Goal: Find specific page/section: Find specific page/section

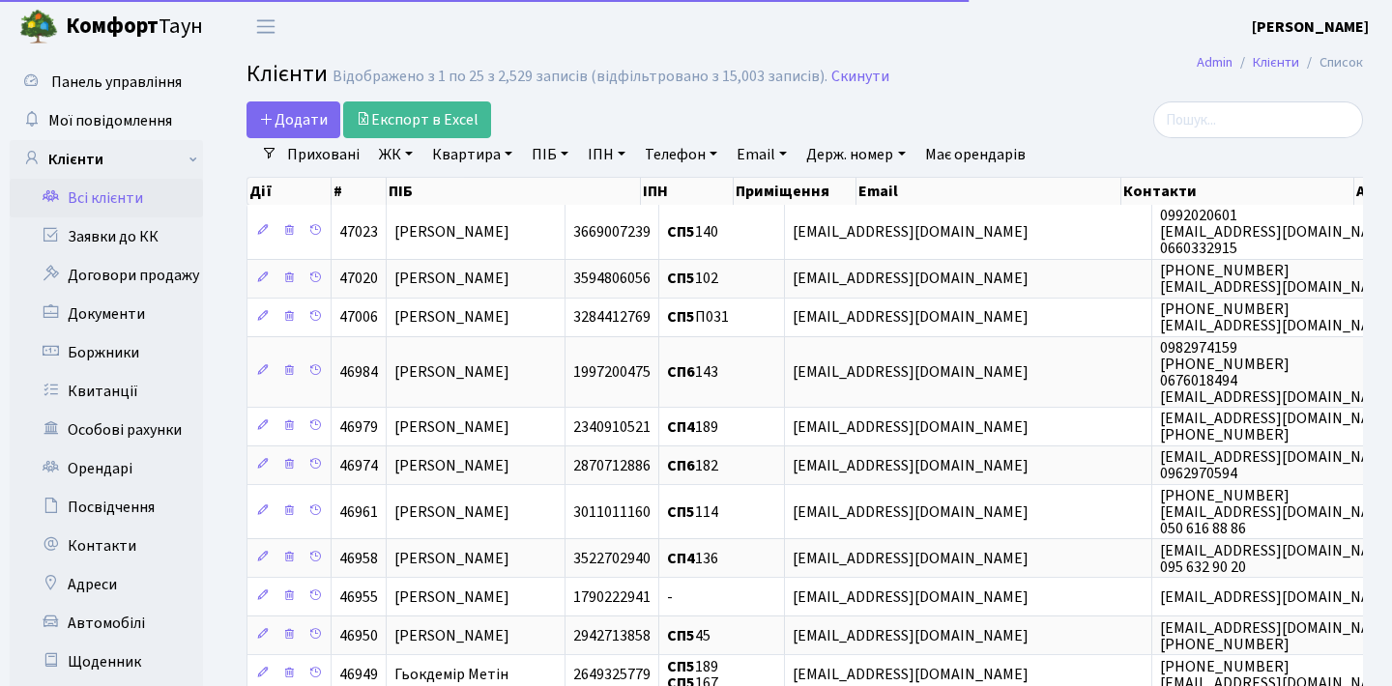
select select "25"
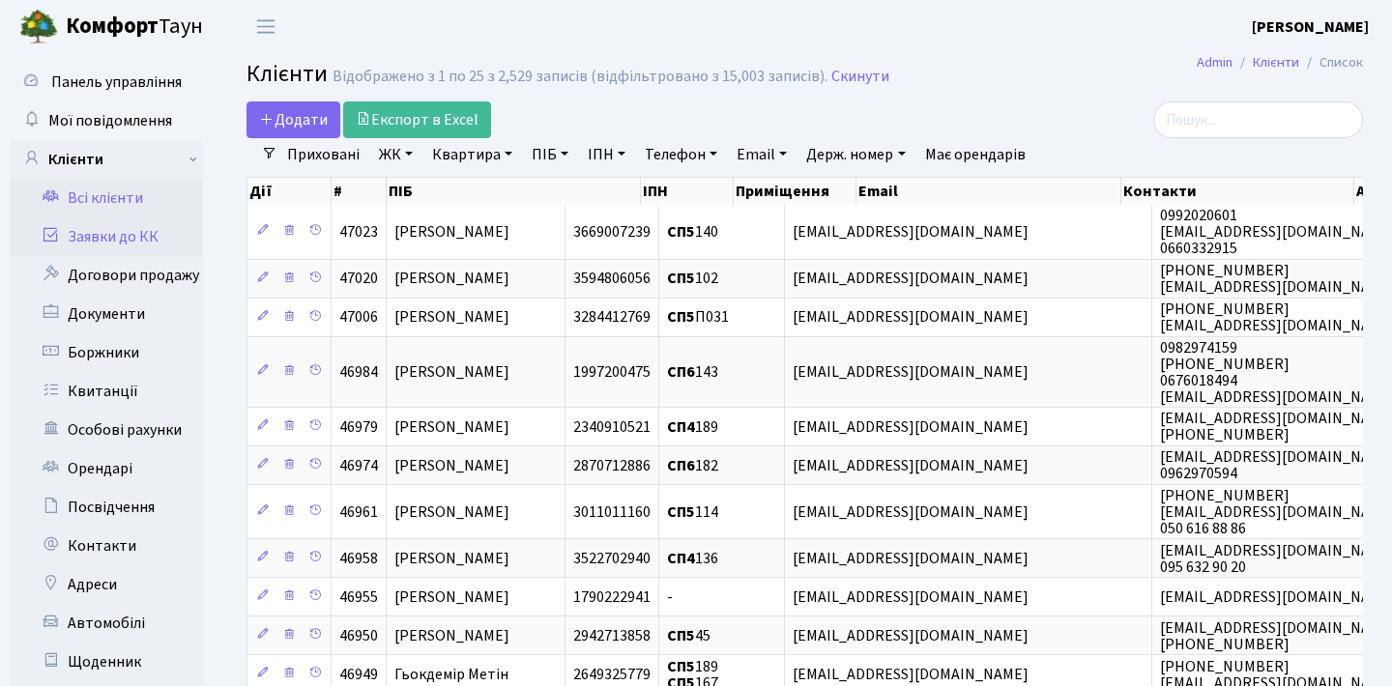
click at [167, 247] on link "Заявки до КК" at bounding box center [106, 236] width 193 height 39
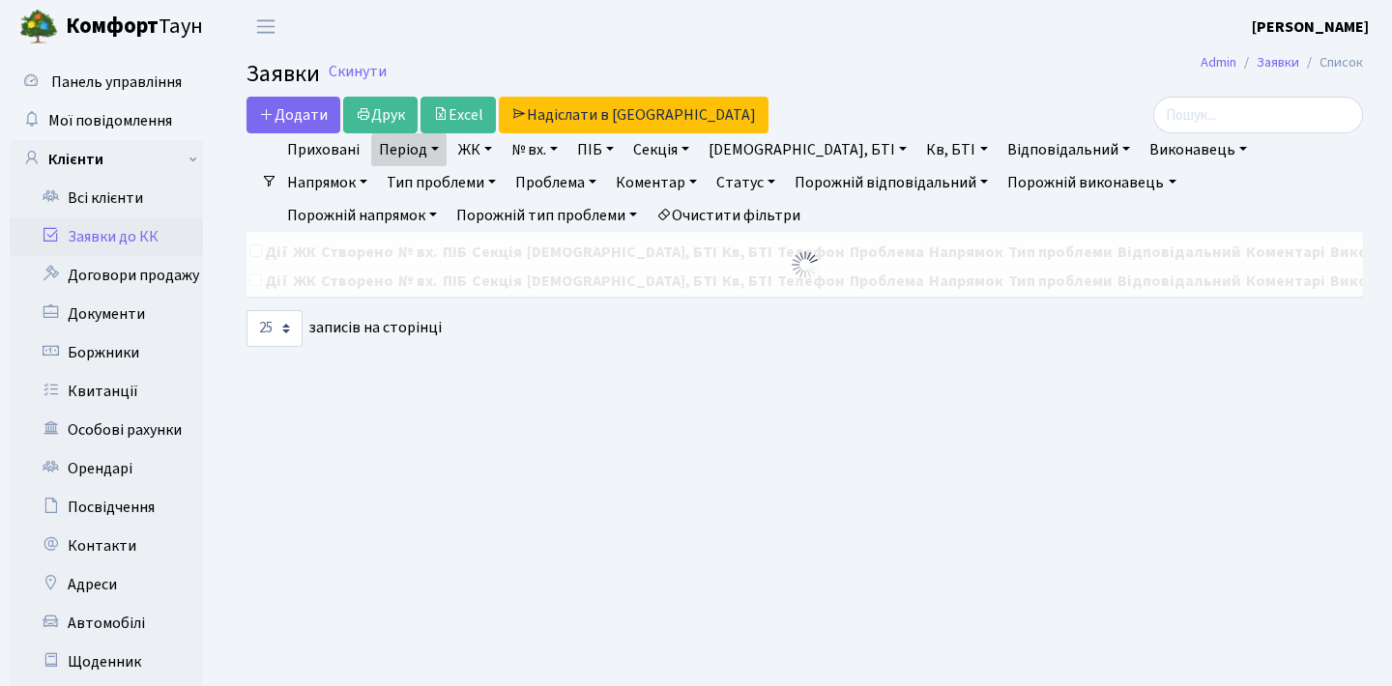
select select "25"
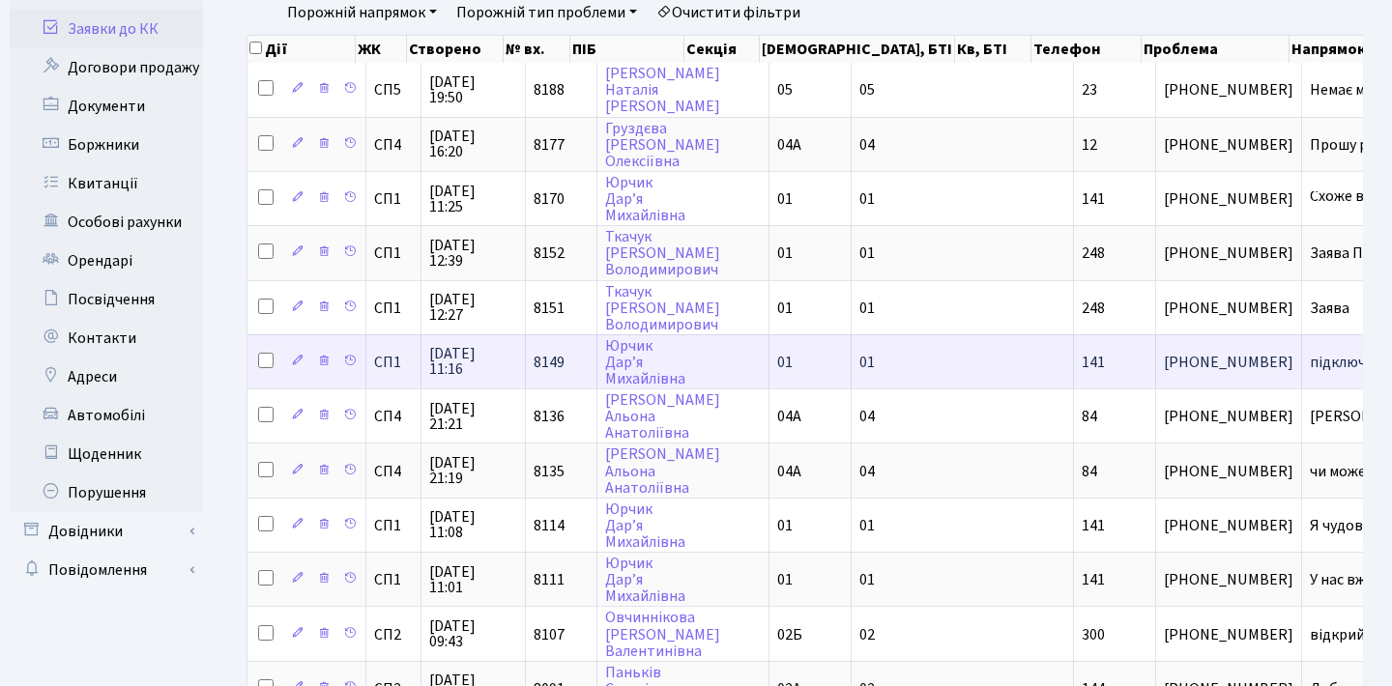
scroll to position [116, 0]
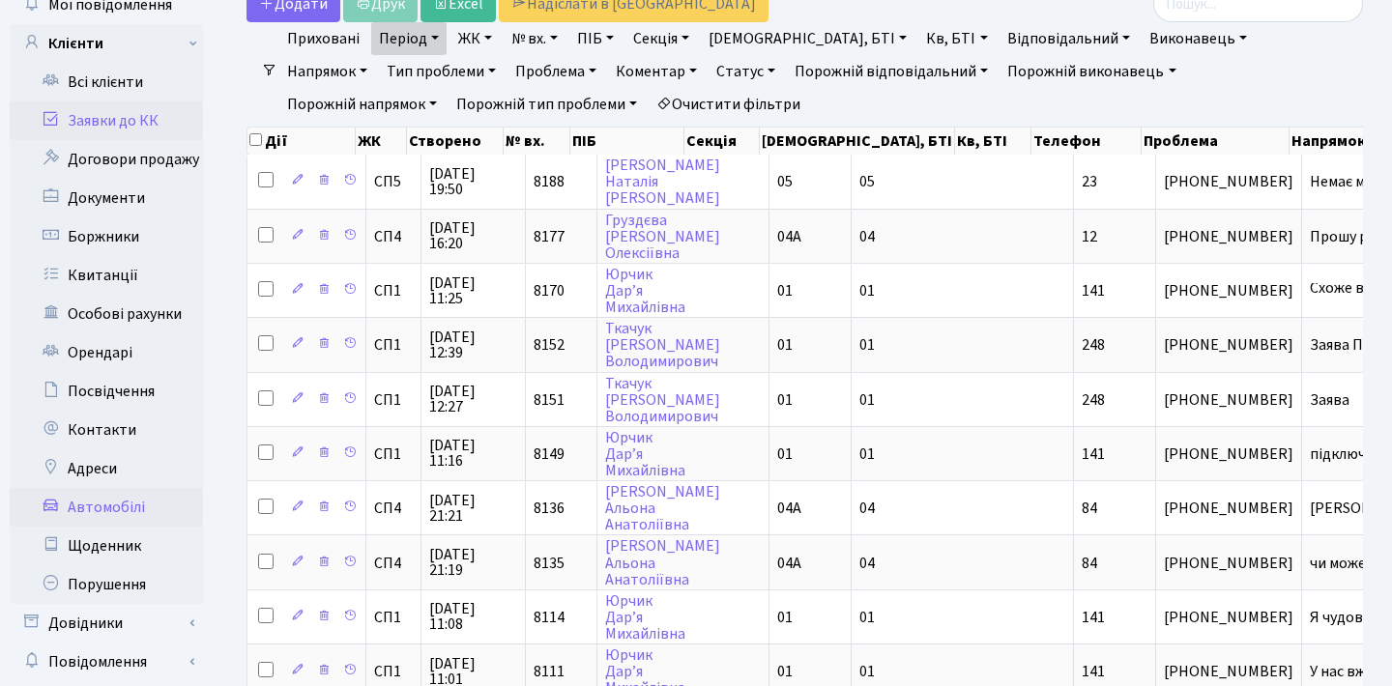
click at [88, 499] on link "Автомобілі" at bounding box center [106, 507] width 193 height 39
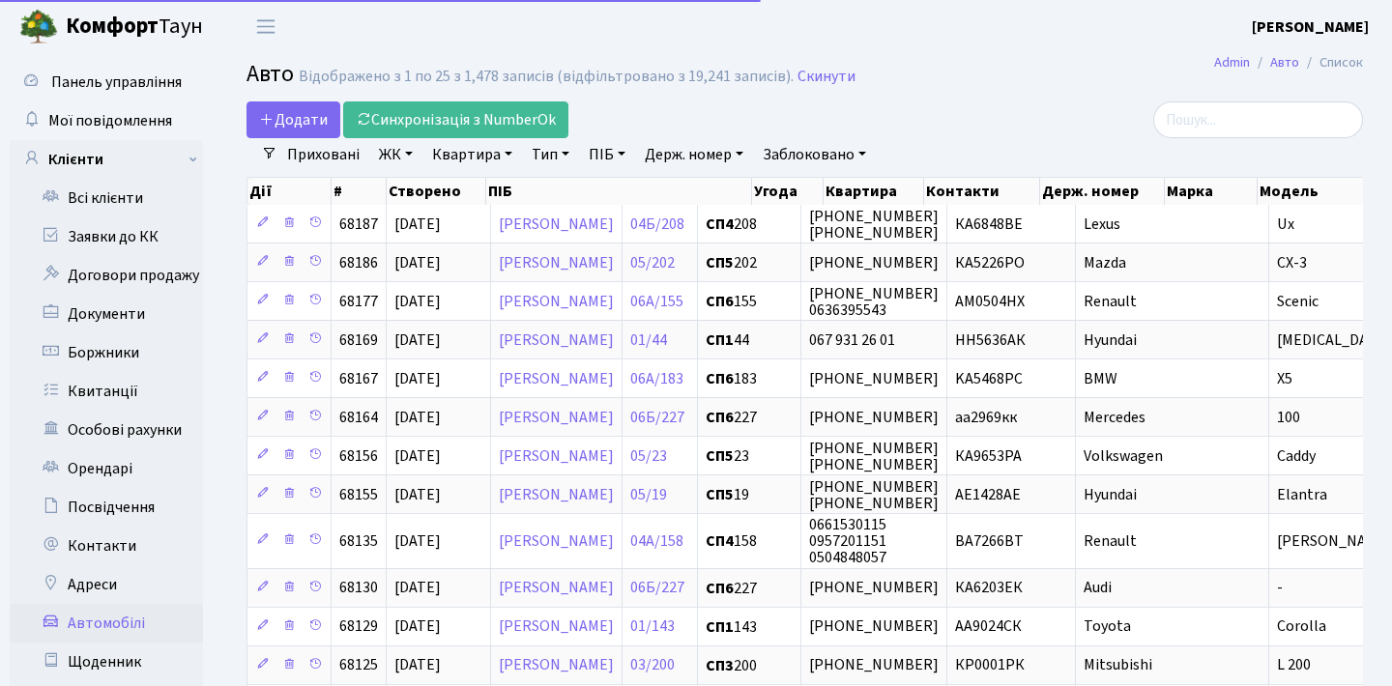
select select "25"
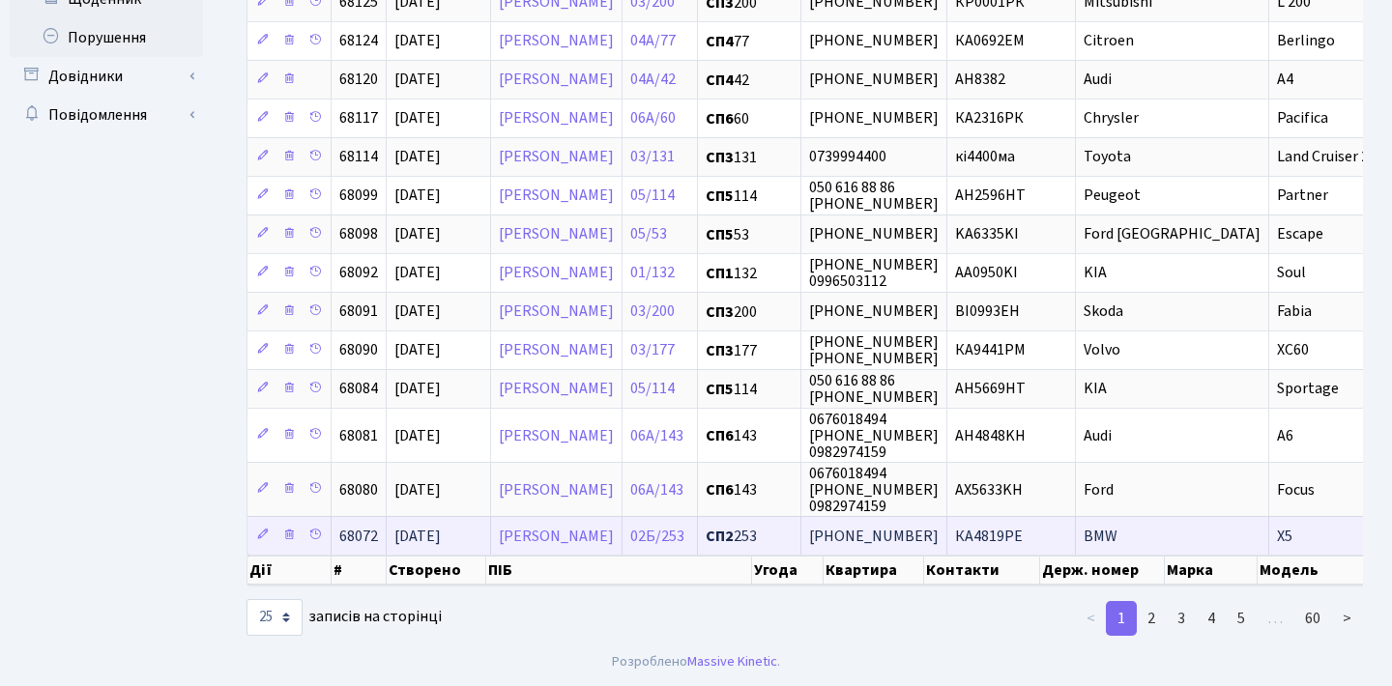
scroll to position [688, 0]
click at [584, 526] on link "Любенко Юлія Миколаївна" at bounding box center [556, 536] width 115 height 21
